Goal: Information Seeking & Learning: Understand process/instructions

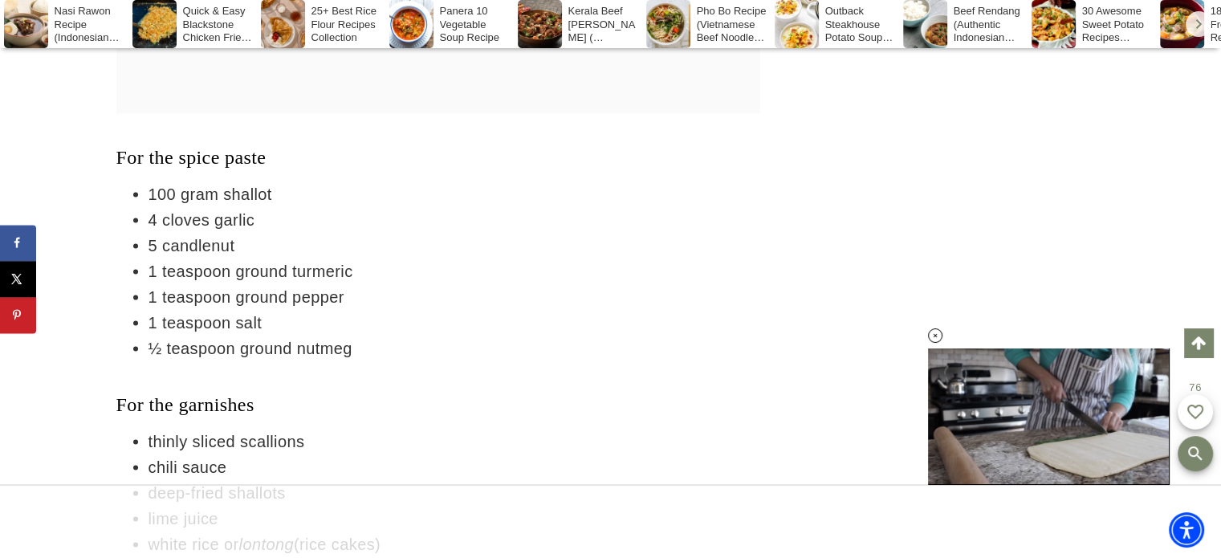
scroll to position [3132, 0]
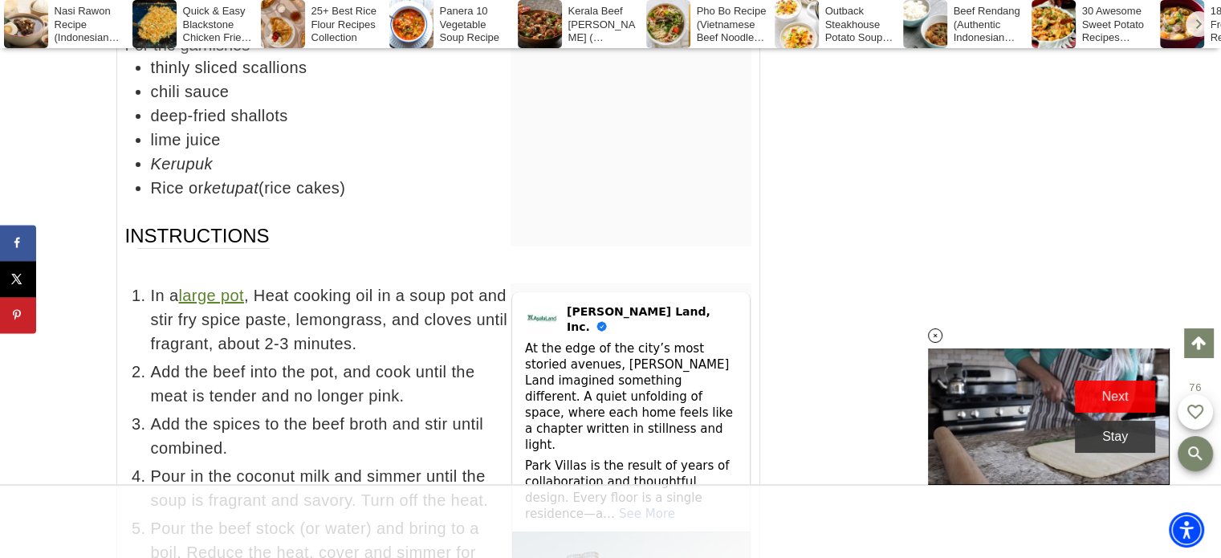
scroll to position [6157, 0]
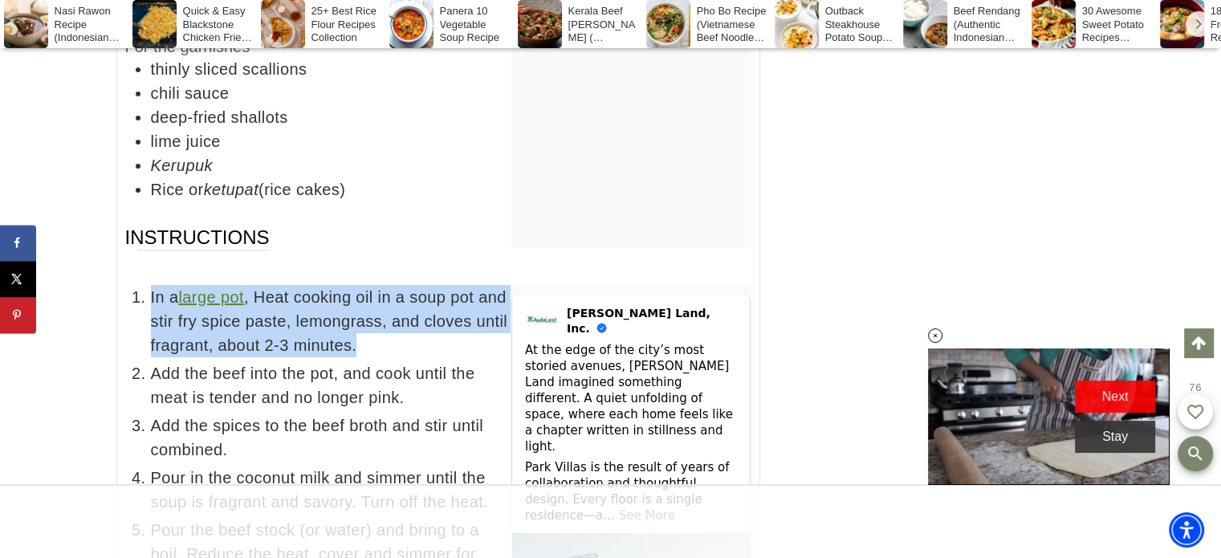
drag, startPoint x: 150, startPoint y: 213, endPoint x: 413, endPoint y: 267, distance: 268.0
click at [413, 285] on span "In a large pot , Heat cooking oil in a soup pot and stir fry spice paste, lemon…" at bounding box center [451, 321] width 601 height 72
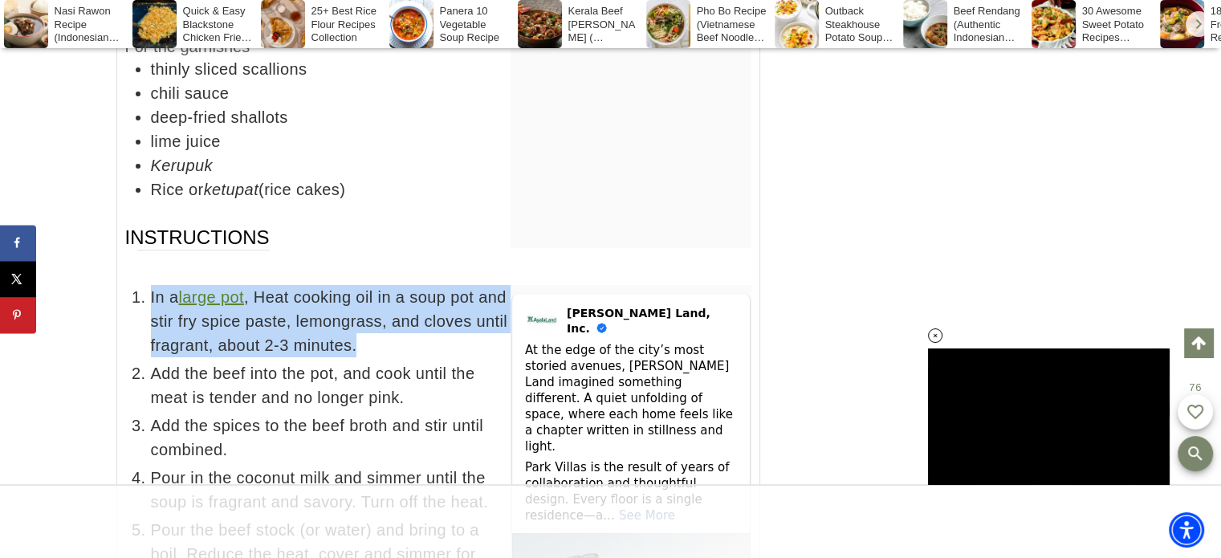
copy span "In a large pot , Heat cooking oil in a soup pot and stir fry spice paste, lemon…"
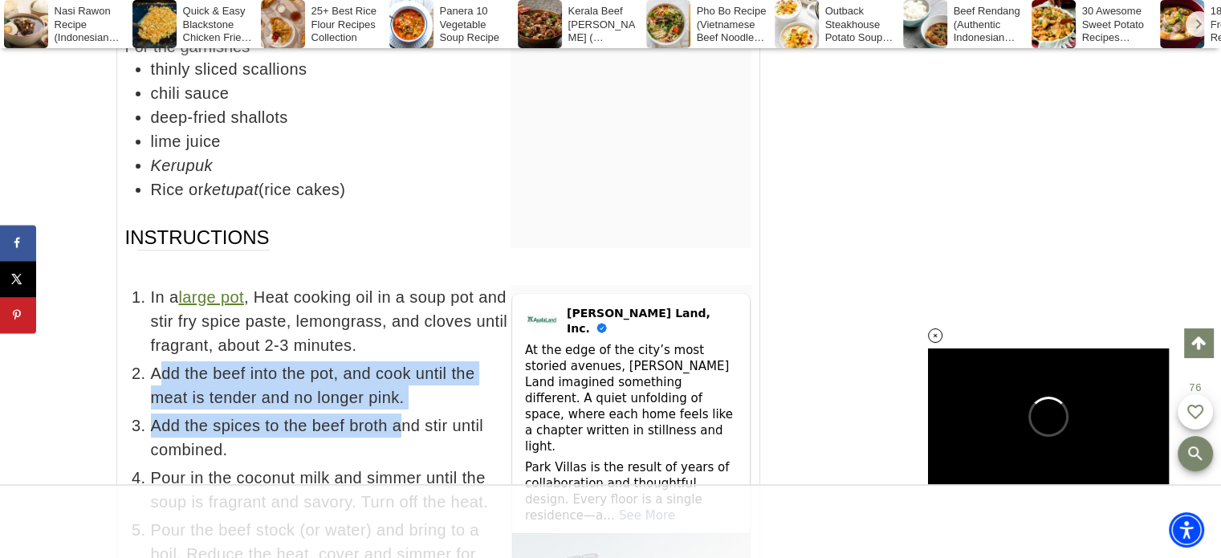
drag, startPoint x: 158, startPoint y: 281, endPoint x: 270, endPoint y: 311, distance: 115.5
click at [394, 343] on ul "In a large pot , Heat cooking oil in a soup pot and stir fry spice paste, lemon…" at bounding box center [438, 562] width 626 height 554
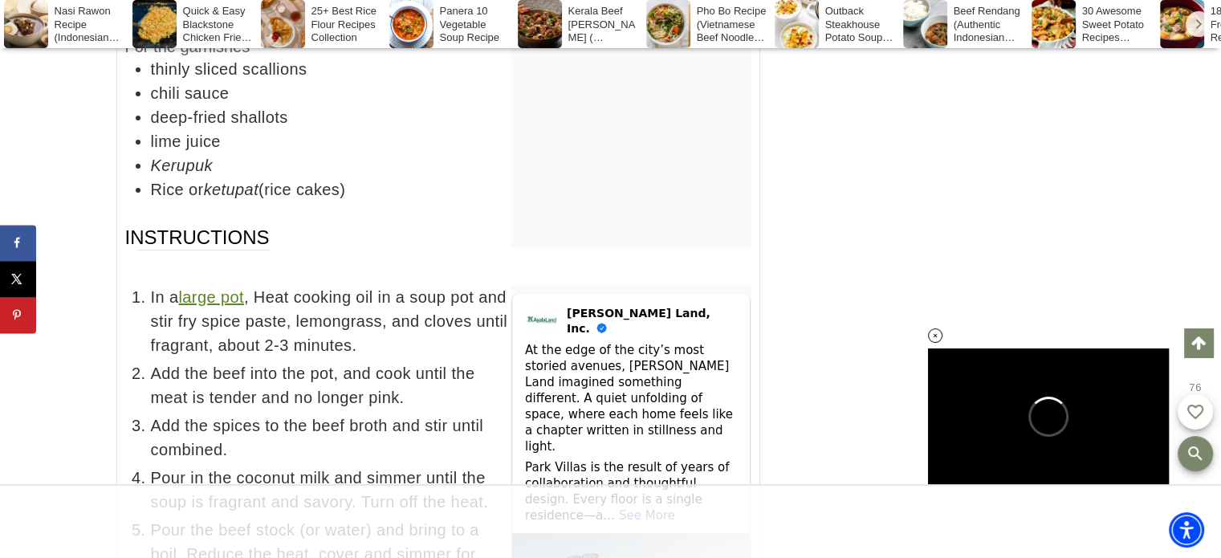
click at [153, 361] on span "Add the beef into the pot, and cook until the meat is tender and no longer pink." at bounding box center [451, 385] width 601 height 48
drag, startPoint x: 149, startPoint y: 283, endPoint x: 418, endPoint y: 369, distance: 281.6
click at [418, 369] on ul "In a large pot , Heat cooking oil in a soup pot and stir fry spice paste, lemon…" at bounding box center [438, 562] width 626 height 554
copy ul "Add the beef into the pot, and cook until the meat is tender and no longer pink…"
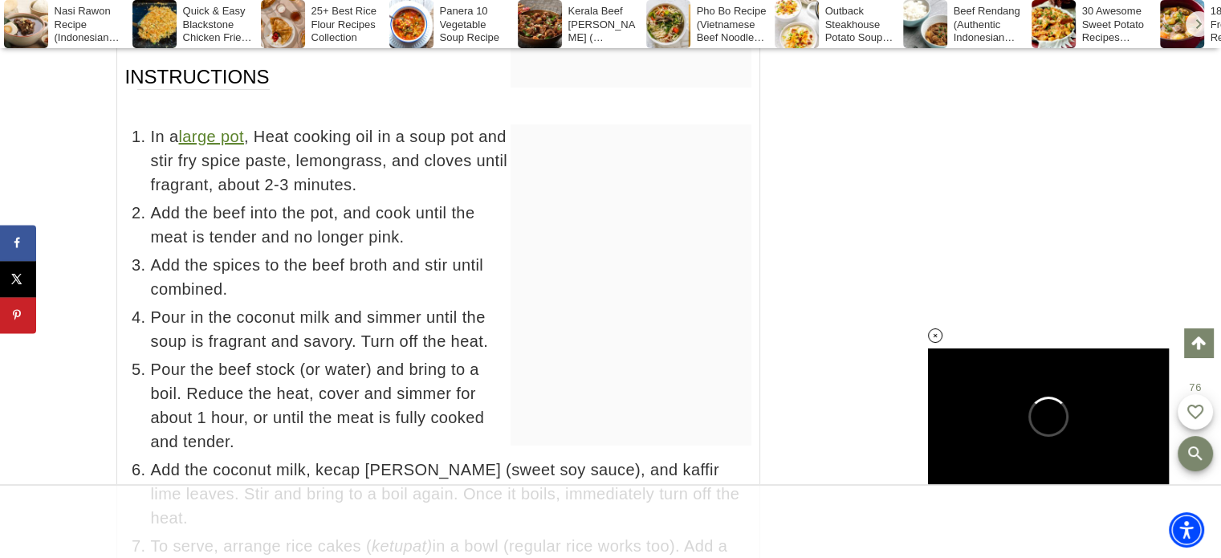
scroll to position [0, 0]
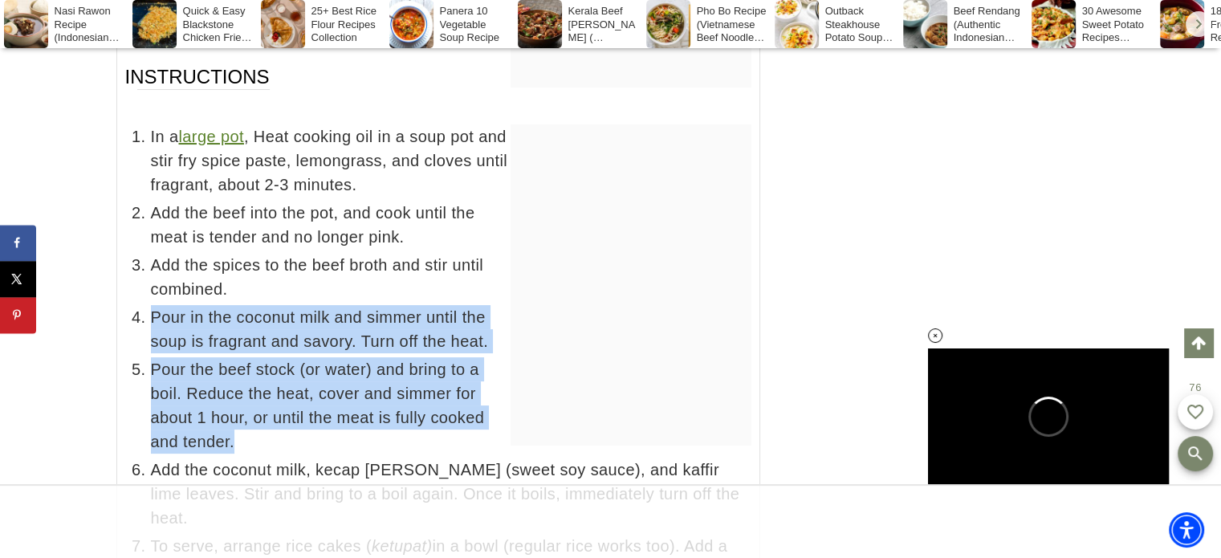
drag, startPoint x: 154, startPoint y: 229, endPoint x: 302, endPoint y: 349, distance: 190.1
click at [302, 349] on ul "In a large pot , Heat cooking oil in a soup pot and stir fry spice paste, lemon…" at bounding box center [438, 365] width 626 height 482
copy ul "Pour in the coconut milk and simmer until the soup is fragrant and savory. Turn…"
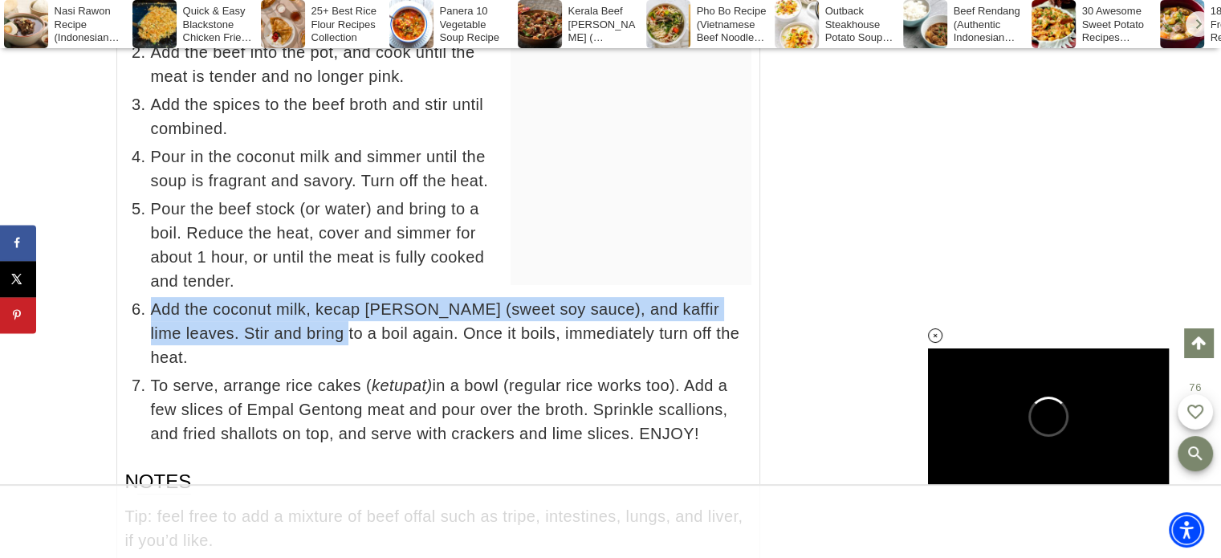
drag, startPoint x: 151, startPoint y: 224, endPoint x: 748, endPoint y: 324, distance: 604.9
click at [748, 324] on ul "In a large pot , Heat cooking oil in a soup pot and stir fry spice paste, lemon…" at bounding box center [438, 205] width 626 height 482
copy ul "Add the coconut milk, kecap manis (sweet soy sauce), and kaffir lime leaves. St…"
